Goal: Information Seeking & Learning: Learn about a topic

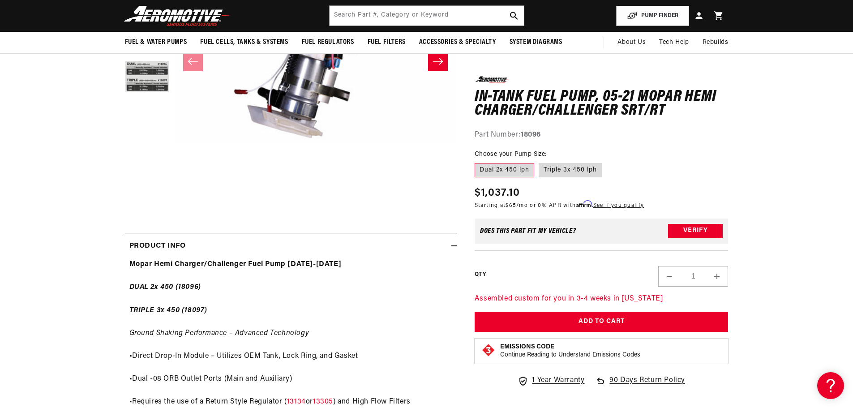
scroll to position [45, 0]
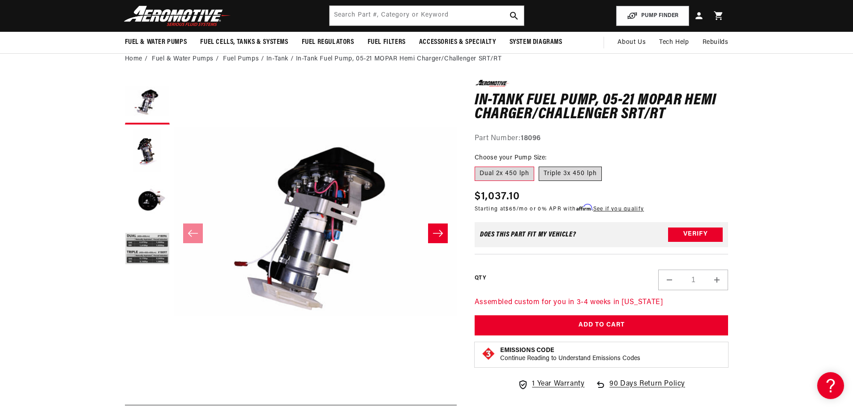
click at [581, 175] on label "Triple 3x 450 lph" at bounding box center [570, 174] width 63 height 14
click at [539, 165] on input "Triple 3x 450 lph" at bounding box center [539, 165] width 0 height 0
radio input "true"
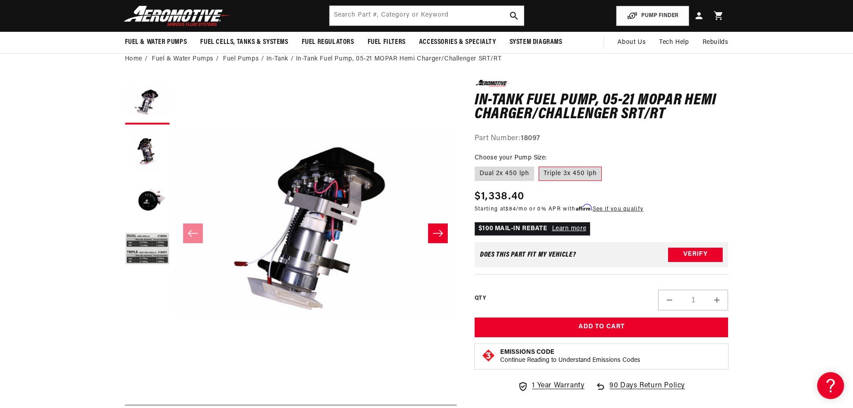
scroll to position [0, 568]
click at [145, 240] on button "Load image 4 in gallery view" at bounding box center [147, 249] width 45 height 45
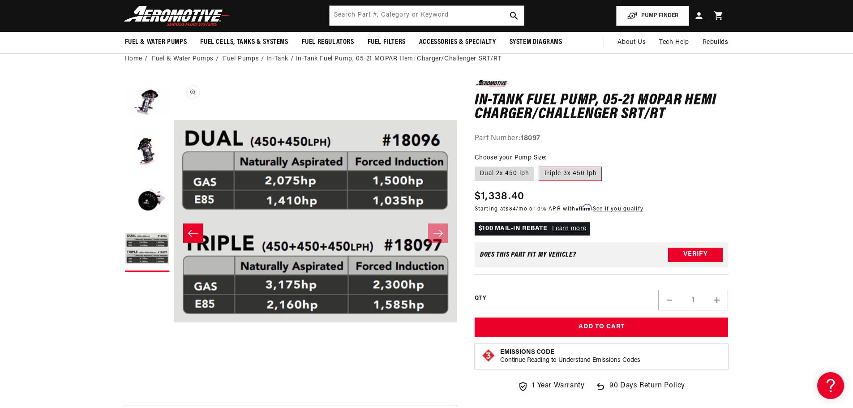
scroll to position [0, 1135]
click at [510, 175] on label "Dual 2x 450 lph" at bounding box center [504, 174] width 60 height 14
click at [477, 165] on input "Dual 2x 450 lph" at bounding box center [477, 165] width 0 height 0
radio input "true"
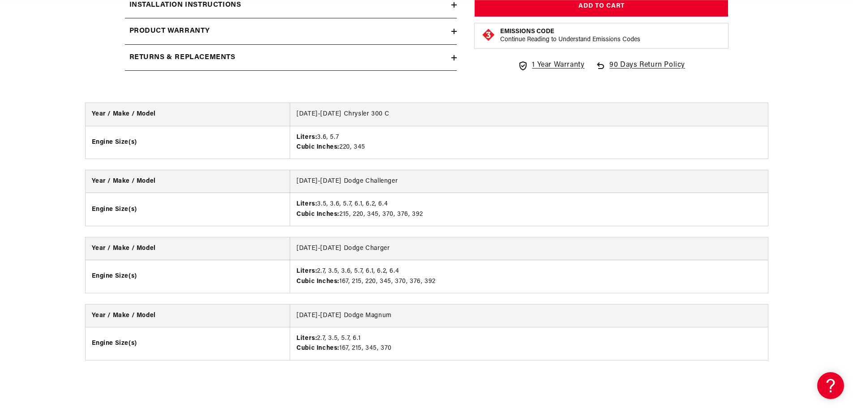
scroll to position [985, 0]
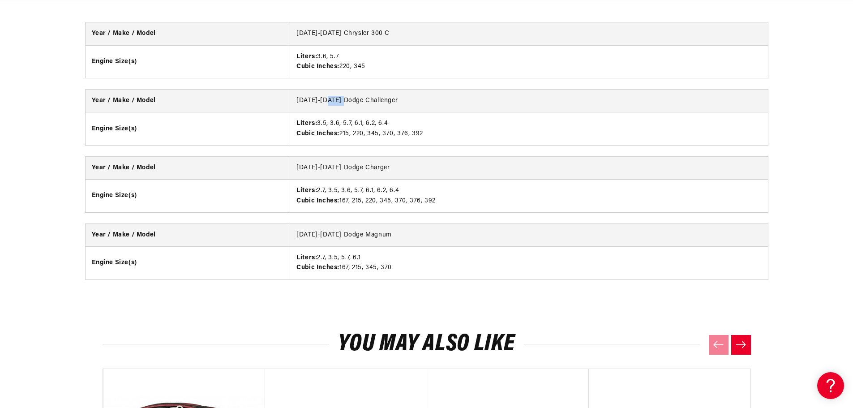
drag, startPoint x: 307, startPoint y: 100, endPoint x: 326, endPoint y: 109, distance: 21.2
click at [326, 109] on td "[DATE]-[DATE] Dodge Challenger" at bounding box center [529, 101] width 478 height 23
click at [321, 106] on td "[DATE]-[DATE] Dodge Challenger" at bounding box center [529, 101] width 478 height 23
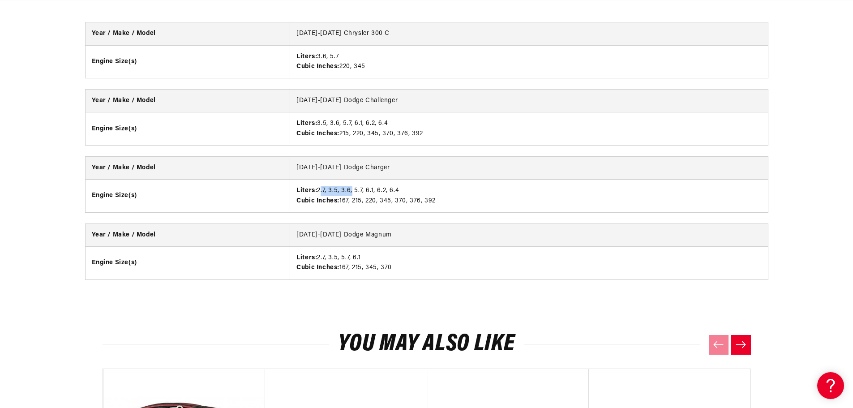
drag, startPoint x: 321, startPoint y: 191, endPoint x: 352, endPoint y: 184, distance: 32.0
click at [352, 184] on td "Liters: 2.7, 3.5, 3.6, 5.7, 6.1, 6.2, 6.4 Cubic Inches: 167, 215, 220, 345, 370…" at bounding box center [529, 196] width 478 height 33
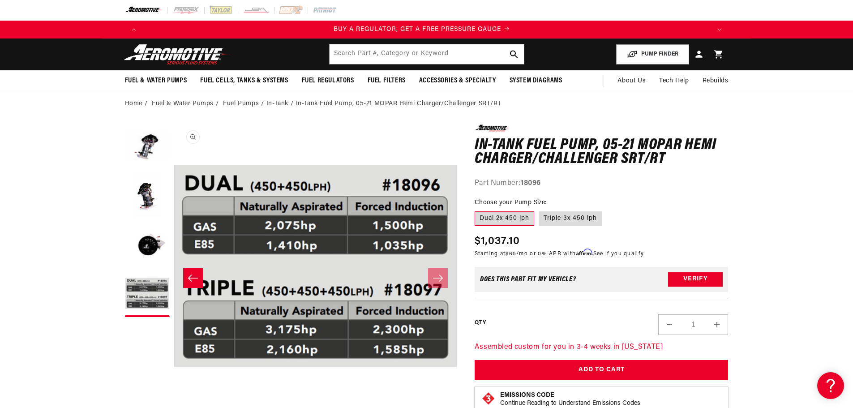
scroll to position [0, 0]
click at [155, 179] on button "Load image 2 in gallery view" at bounding box center [147, 196] width 45 height 45
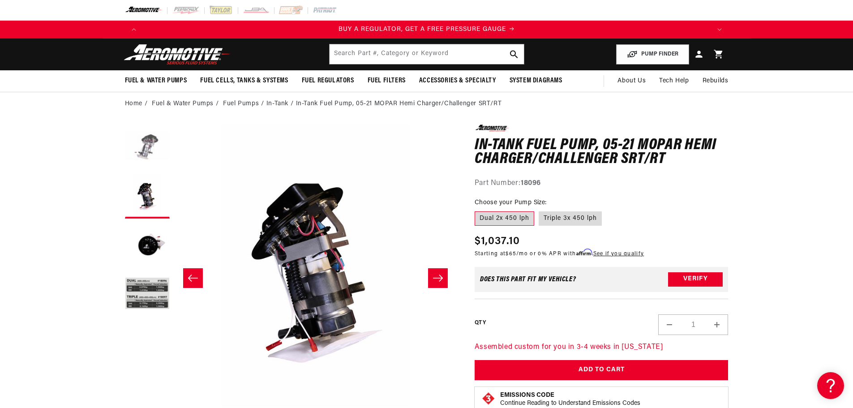
click at [152, 141] on button "Load image 1 in gallery view" at bounding box center [147, 146] width 45 height 45
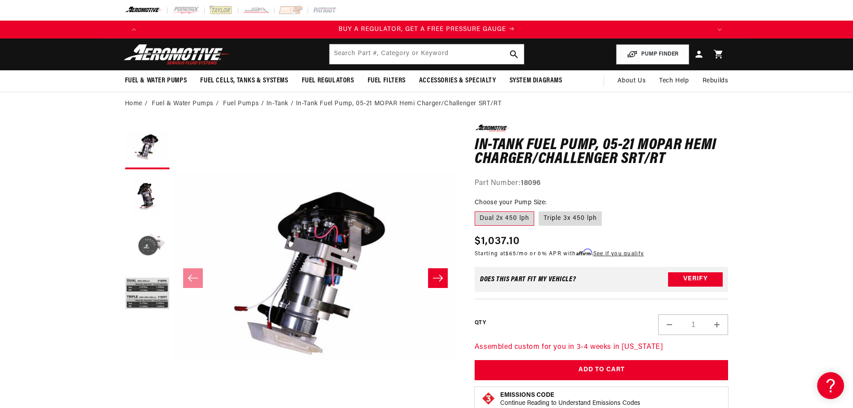
click at [145, 252] on button "Load image 3 in gallery view" at bounding box center [147, 245] width 45 height 45
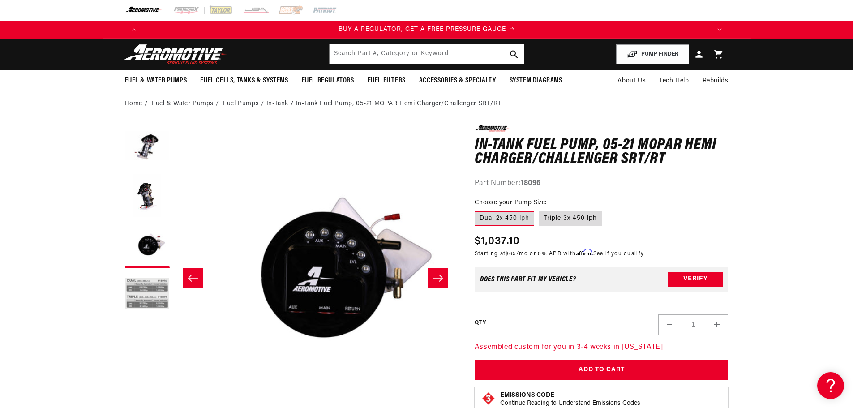
click at [150, 282] on button "Load image 4 in gallery view" at bounding box center [147, 294] width 45 height 45
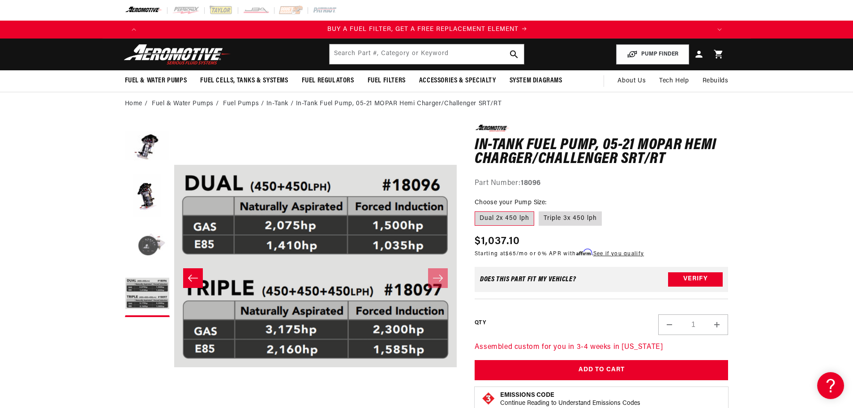
scroll to position [0, 568]
click at [139, 242] on button "Load image 3 in gallery view" at bounding box center [147, 245] width 45 height 45
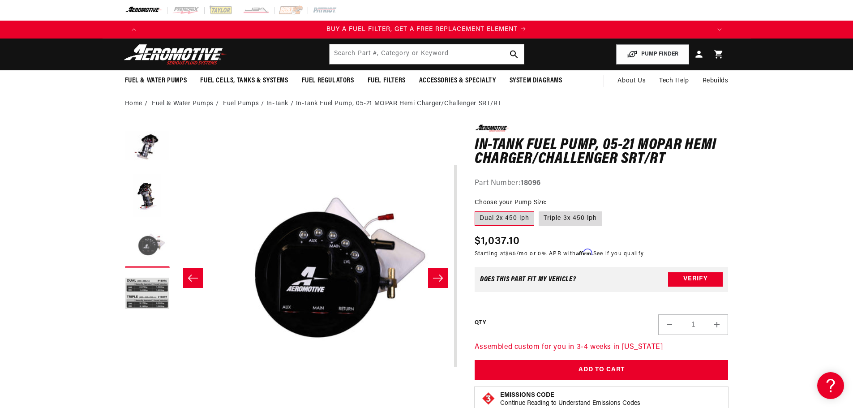
scroll to position [0, 565]
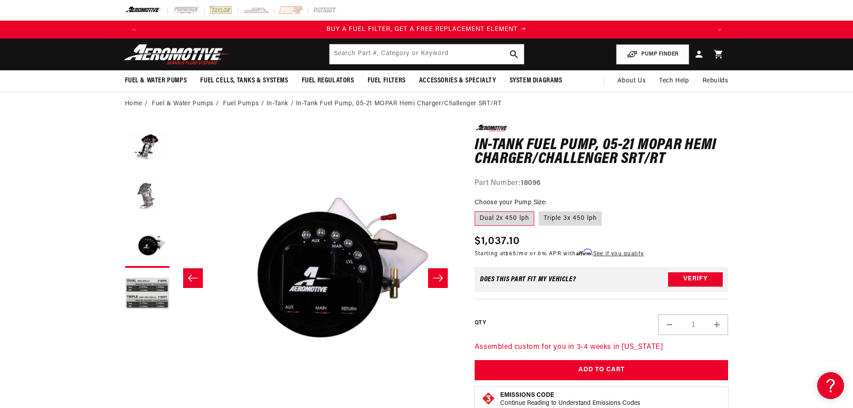
click at [139, 196] on button "Load image 2 in gallery view" at bounding box center [147, 196] width 45 height 45
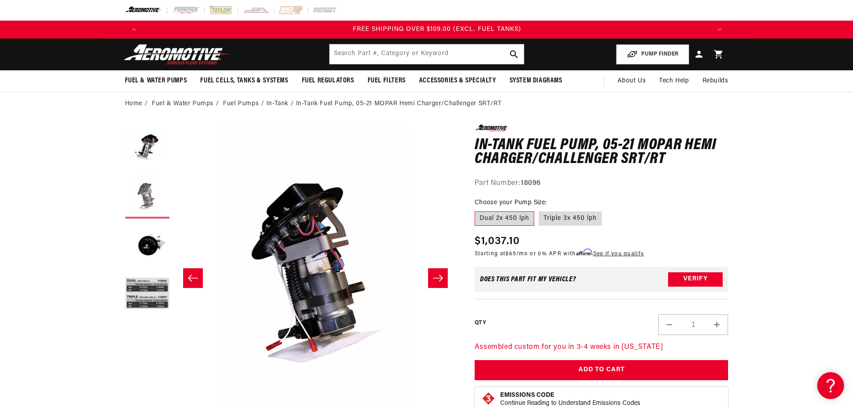
scroll to position [0, 1703]
drag, startPoint x: 525, startPoint y: 183, endPoint x: 559, endPoint y: 191, distance: 34.4
click at [559, 191] on div "0.0 star rating Write a review In-Tank Fuel Pump, 05-21 MOPAR Hemi Charger/Chal…" at bounding box center [601, 283] width 254 height 319
click at [543, 184] on div "Part Number: 18096" at bounding box center [601, 184] width 254 height 12
drag, startPoint x: 520, startPoint y: 179, endPoint x: 547, endPoint y: 177, distance: 26.5
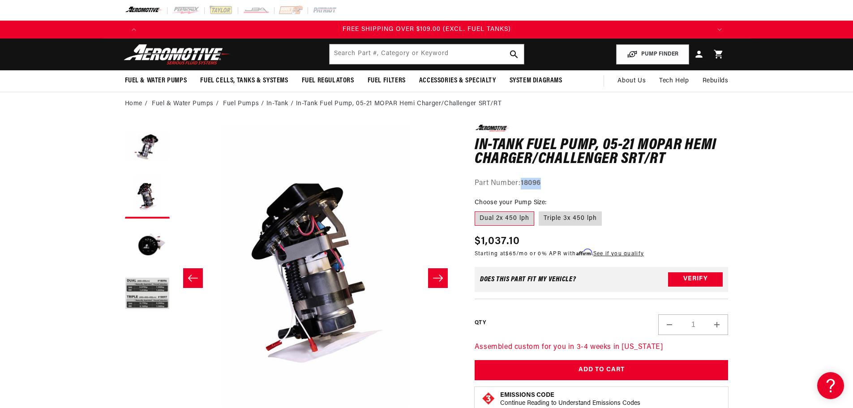
click at [547, 177] on div "0.0 star rating Write a review In-Tank Fuel Pump, 05-21 MOPAR Hemi Charger/Chal…" at bounding box center [601, 156] width 254 height 64
click at [151, 240] on button "Load image 3 in gallery view" at bounding box center [147, 245] width 45 height 45
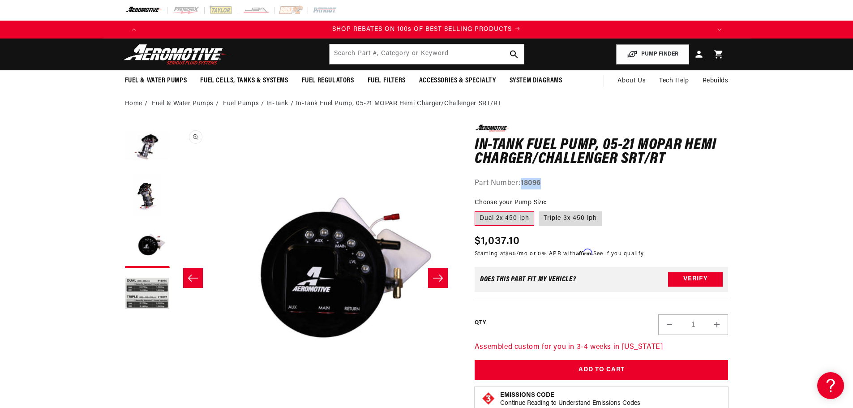
scroll to position [0, 565]
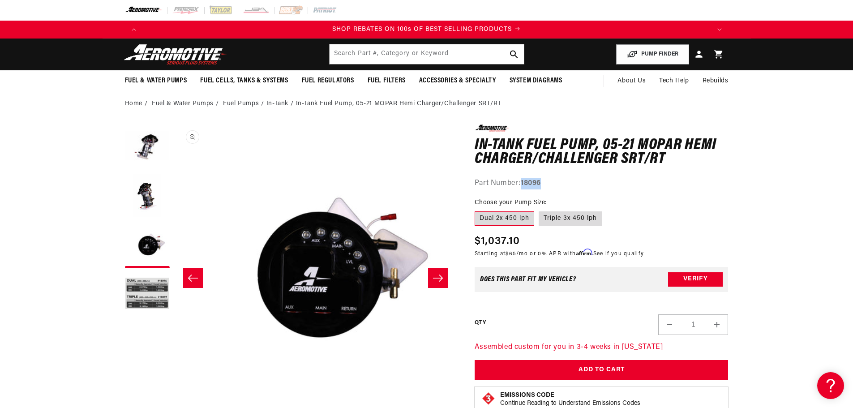
click at [174, 407] on button "Open media 3 in modal" at bounding box center [174, 407] width 0 height 0
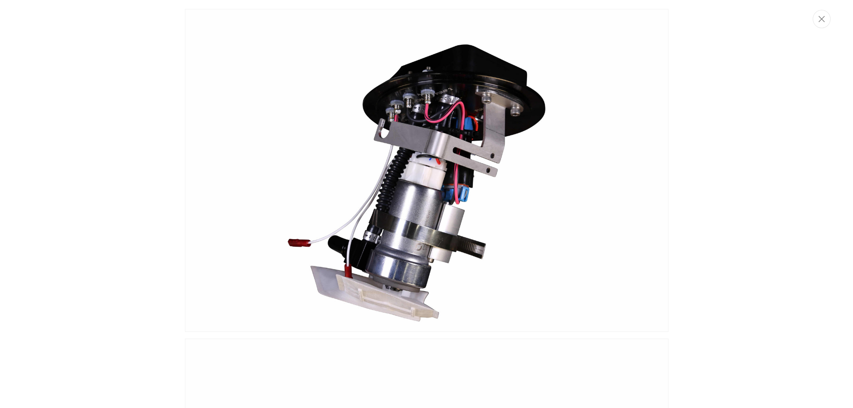
scroll to position [568, 0]
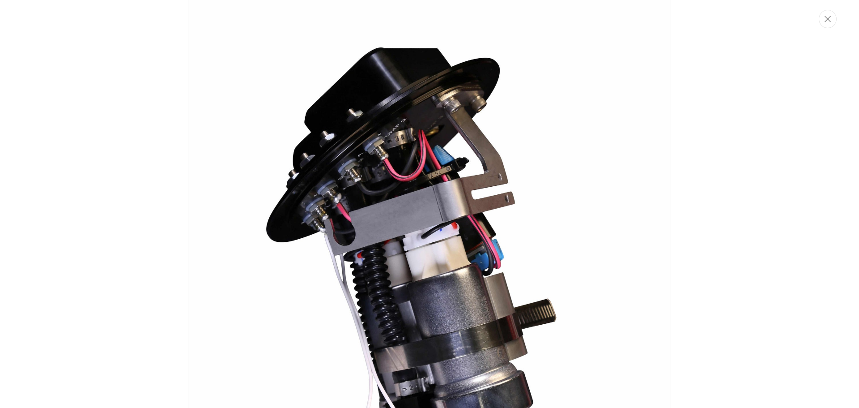
click at [297, 269] on div "Media gallery" at bounding box center [429, 204] width 859 height 408
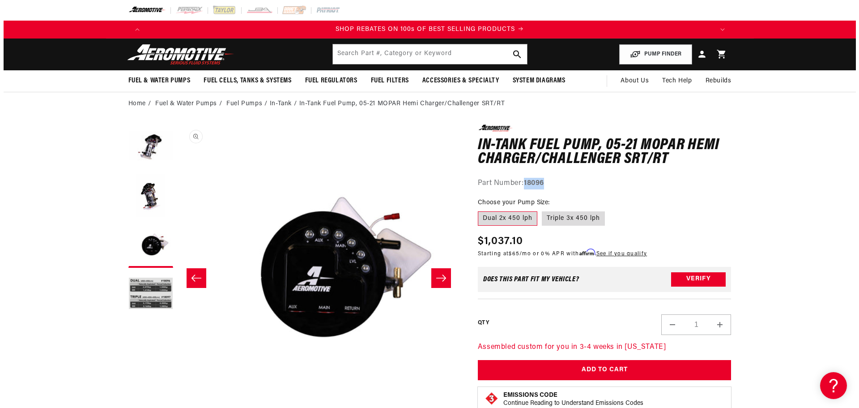
scroll to position [1027, 0]
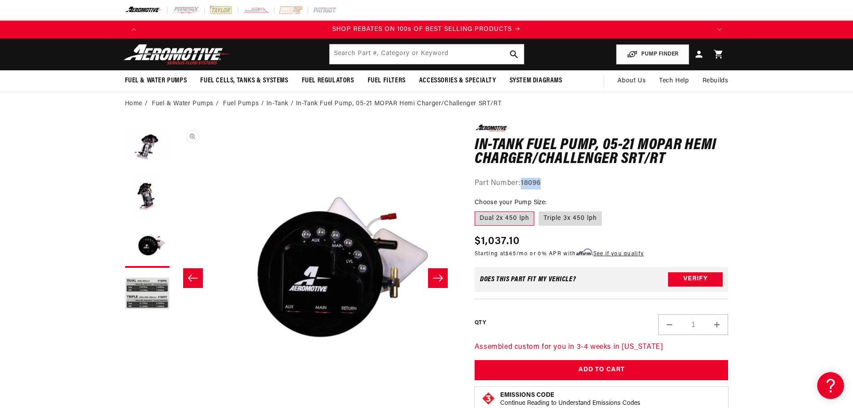
click at [174, 407] on button "Open media 3 in modal" at bounding box center [174, 407] width 0 height 0
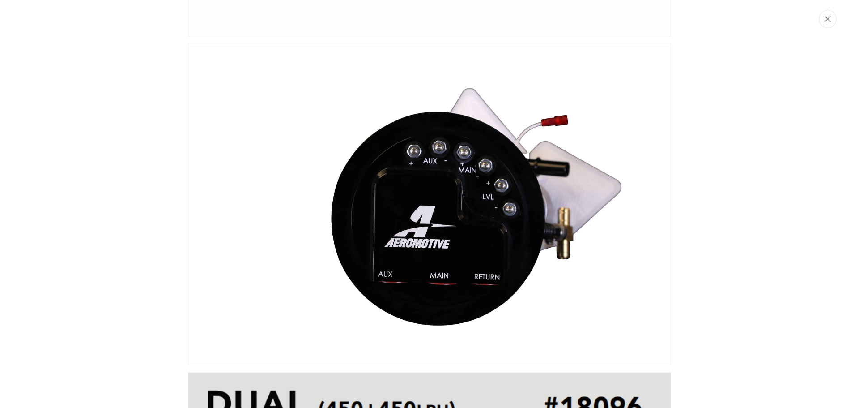
click at [417, 255] on img "Media gallery" at bounding box center [429, 204] width 483 height 323
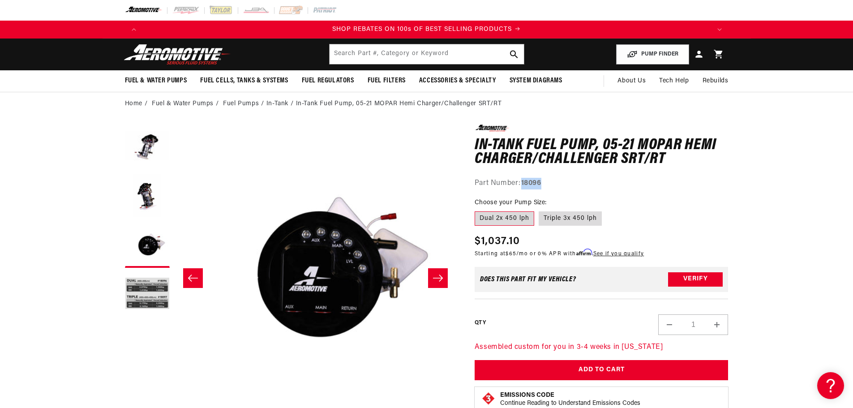
click at [174, 407] on button "Open media 3 in modal" at bounding box center [174, 407] width 0 height 0
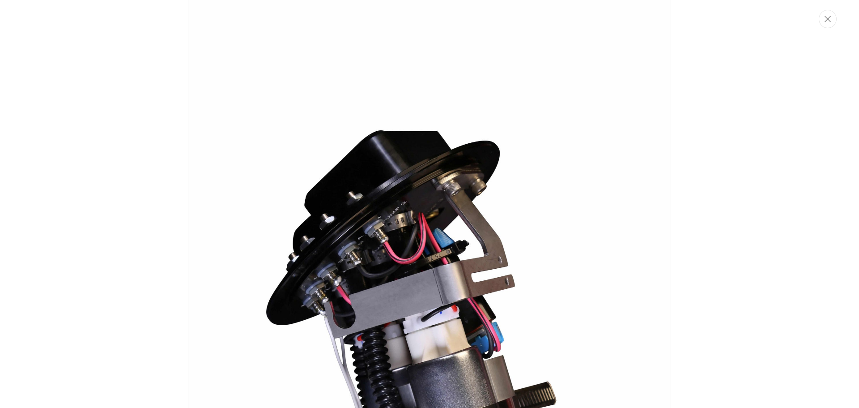
scroll to position [0, 1703]
drag, startPoint x: 0, startPoint y: 43, endPoint x: 0, endPoint y: 33, distance: 9.8
click at [0, 42] on div "Media gallery" at bounding box center [429, 204] width 859 height 408
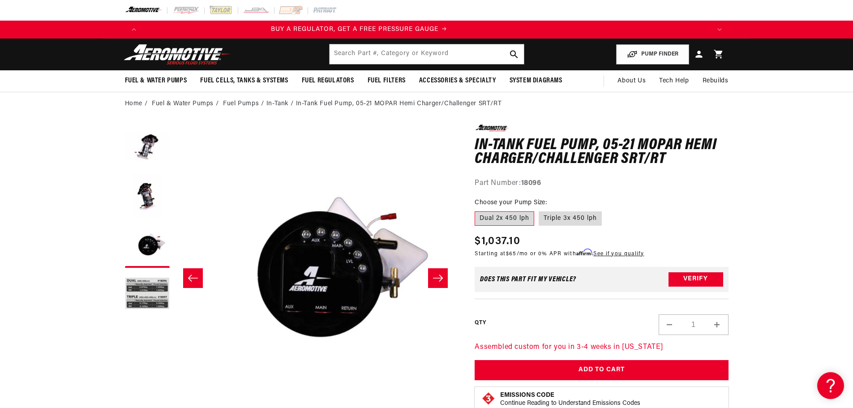
click at [0, 33] on div "BUY A REGULATOR, GET A FREE PRESSURE GAUGE BUY A FUEL FILTER, GET A FREE REPLAC…" at bounding box center [426, 30] width 853 height 18
